Goal: Find specific page/section: Find specific page/section

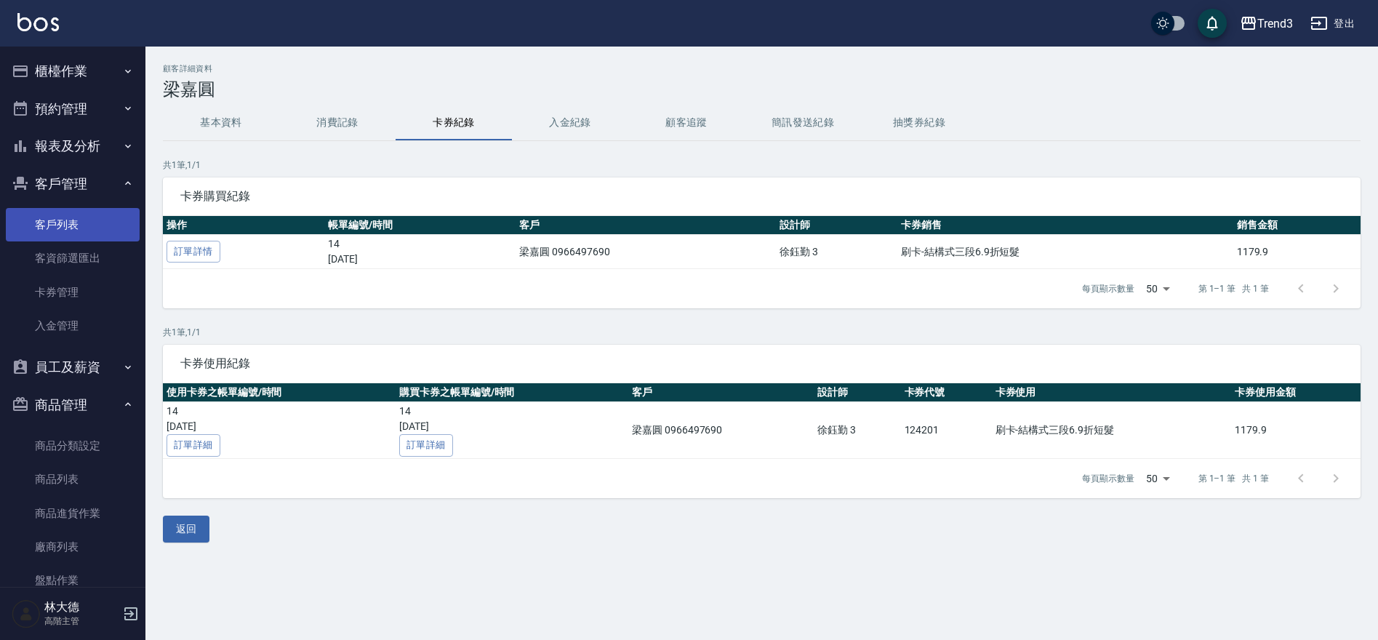
click at [65, 216] on link "客戶列表" at bounding box center [73, 224] width 134 height 33
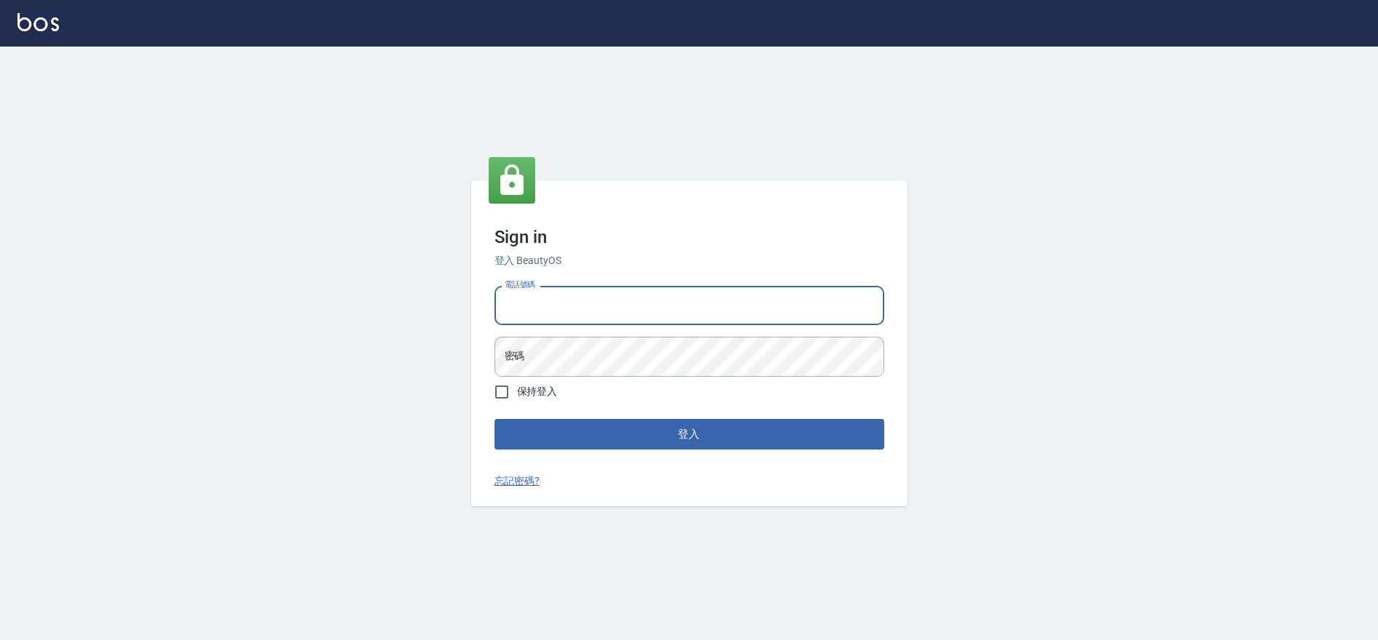
type input "0952958204"
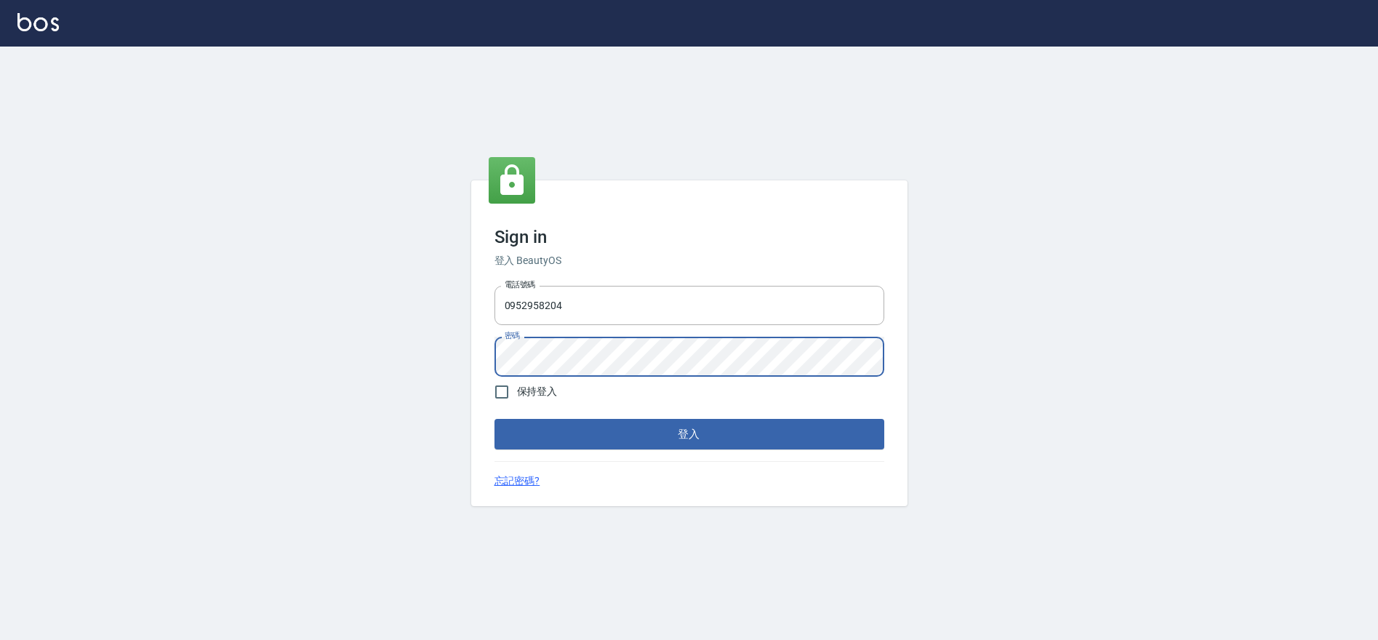
click at [577, 425] on button "登入" at bounding box center [690, 434] width 390 height 31
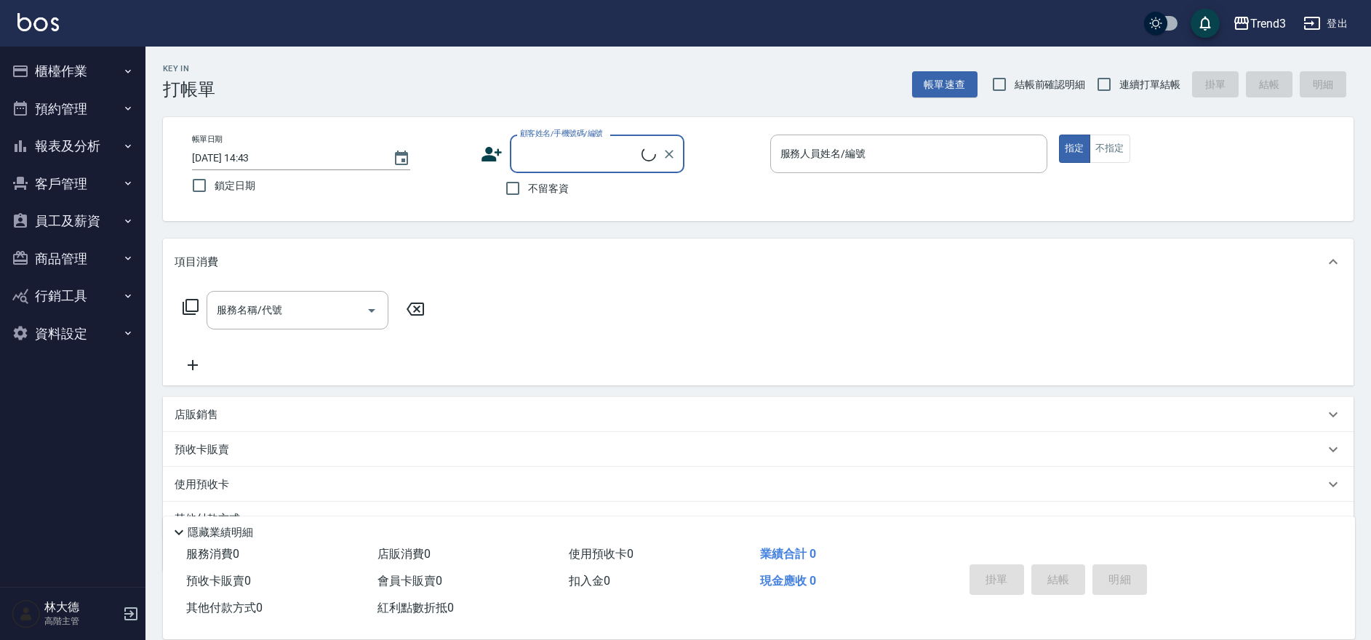
click at [78, 185] on button "客戶管理" at bounding box center [73, 184] width 134 height 38
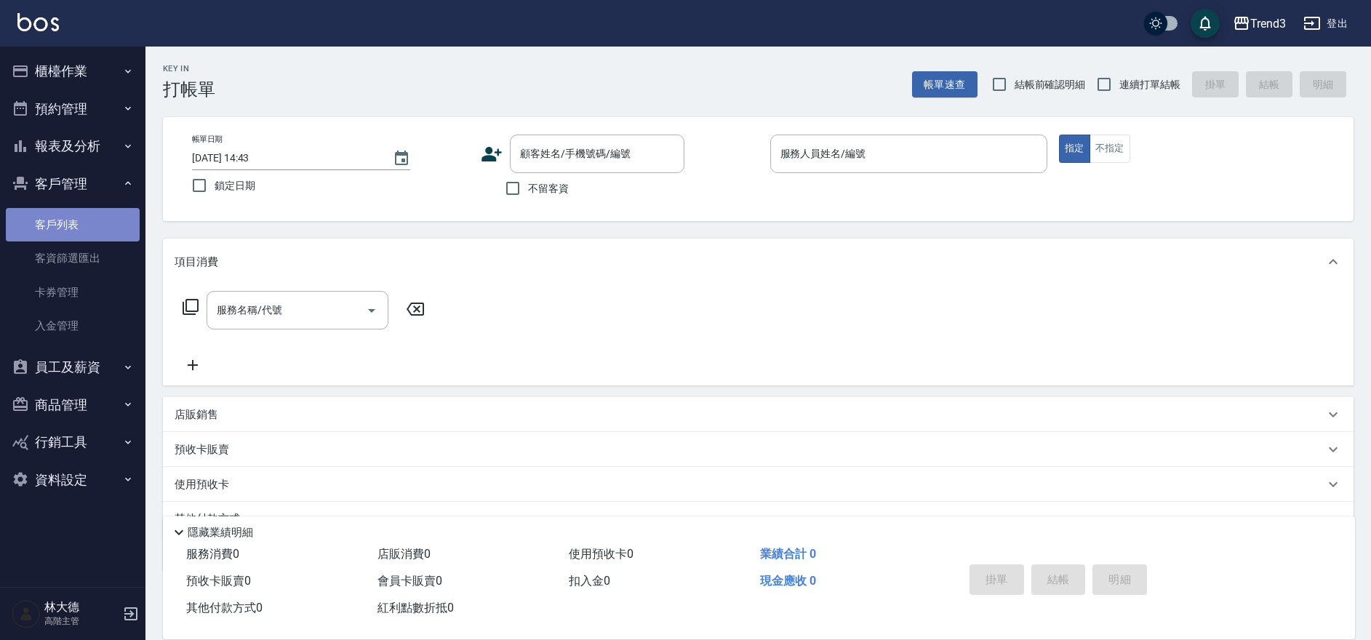
click at [58, 228] on link "客戶列表" at bounding box center [73, 224] width 134 height 33
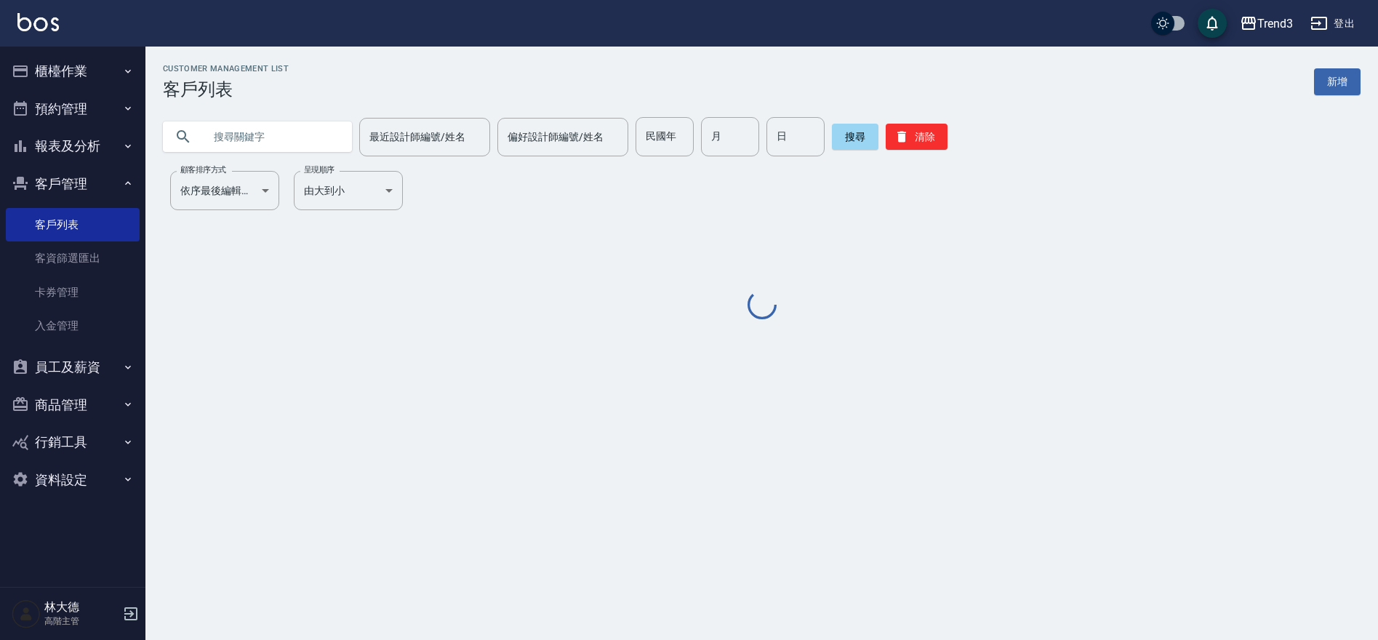
click at [241, 143] on input "text" at bounding box center [272, 136] width 137 height 39
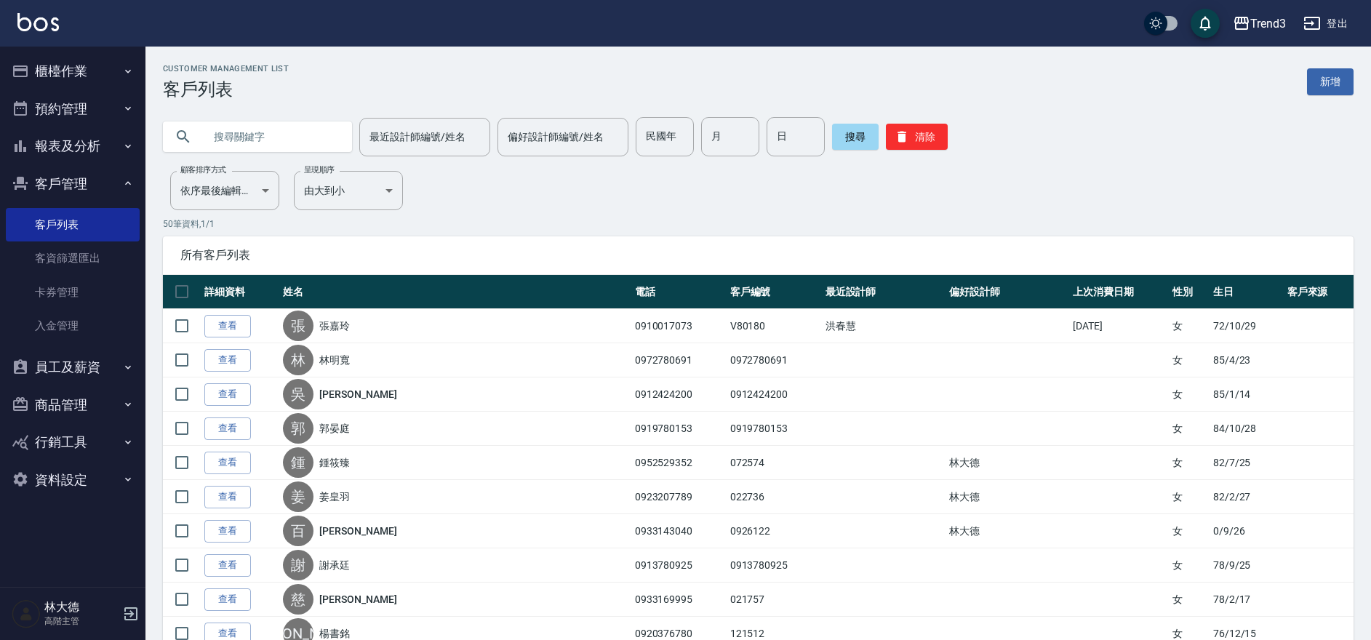
paste input "0970681004"
type input "0970681004"
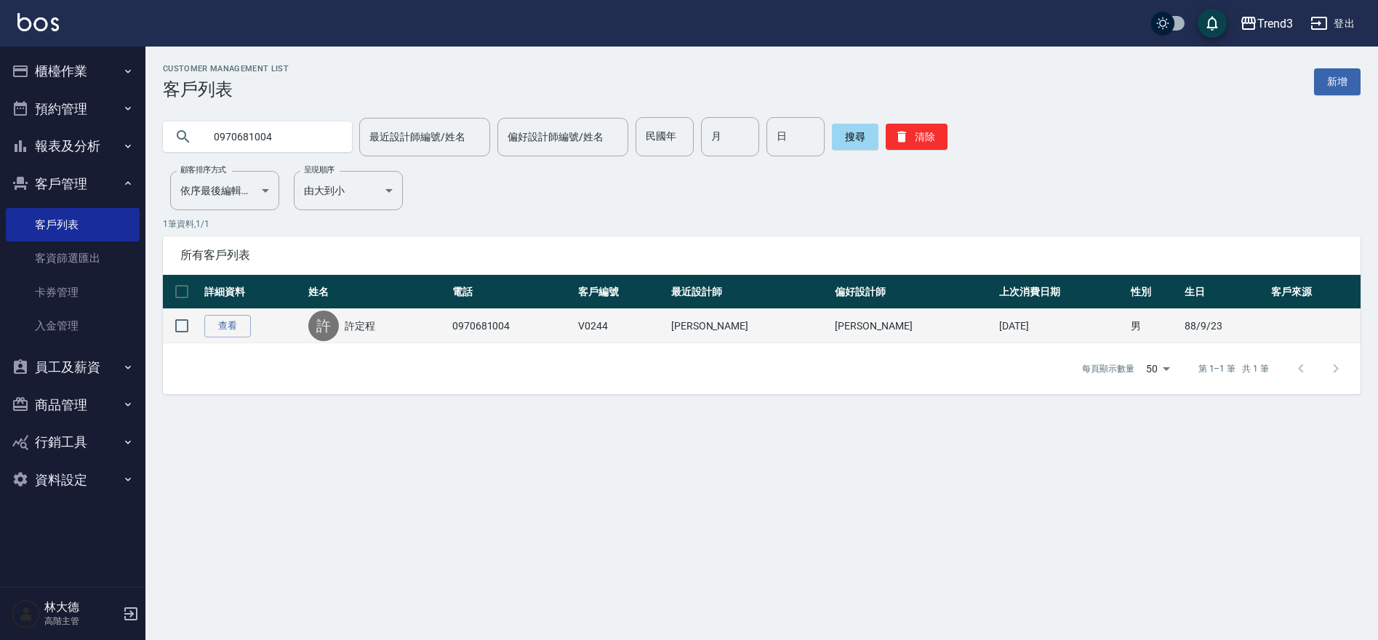
click at [370, 329] on link "許定程" at bounding box center [360, 326] width 31 height 15
